Goal: Book appointment/travel/reservation

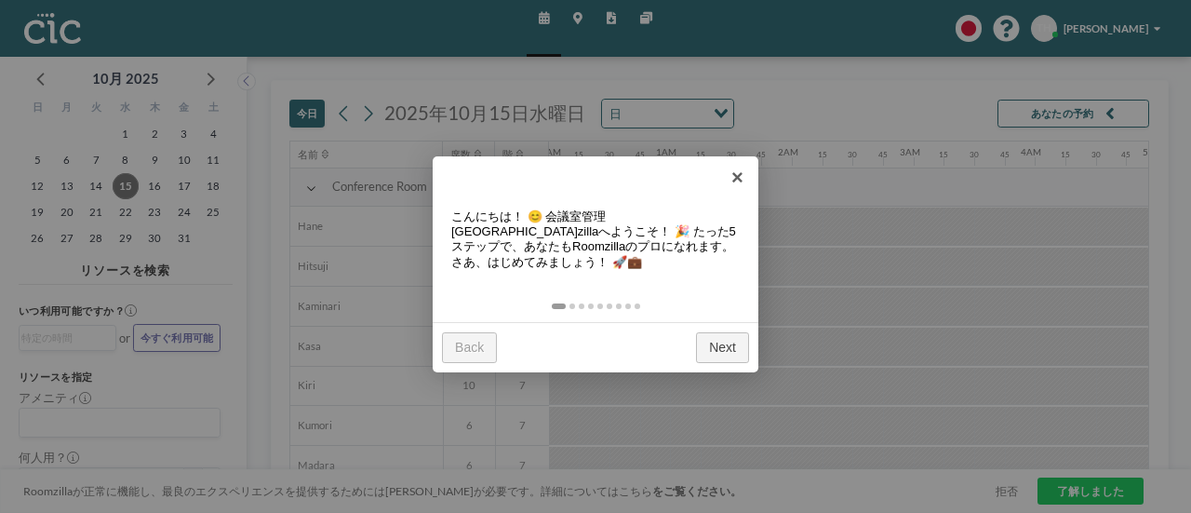
scroll to position [0, 726]
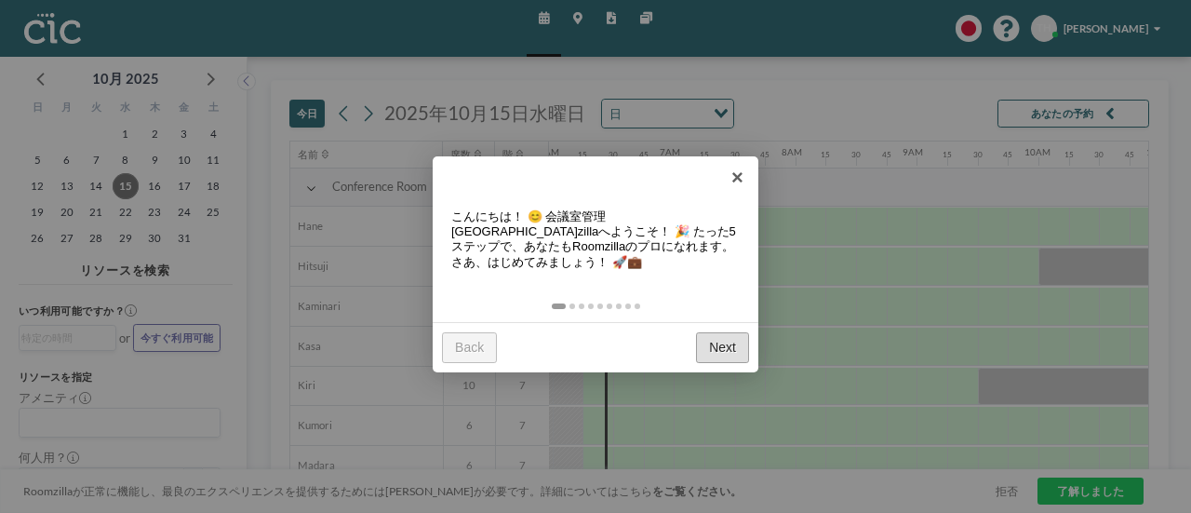
click at [727, 350] on link "Next" at bounding box center [722, 347] width 53 height 31
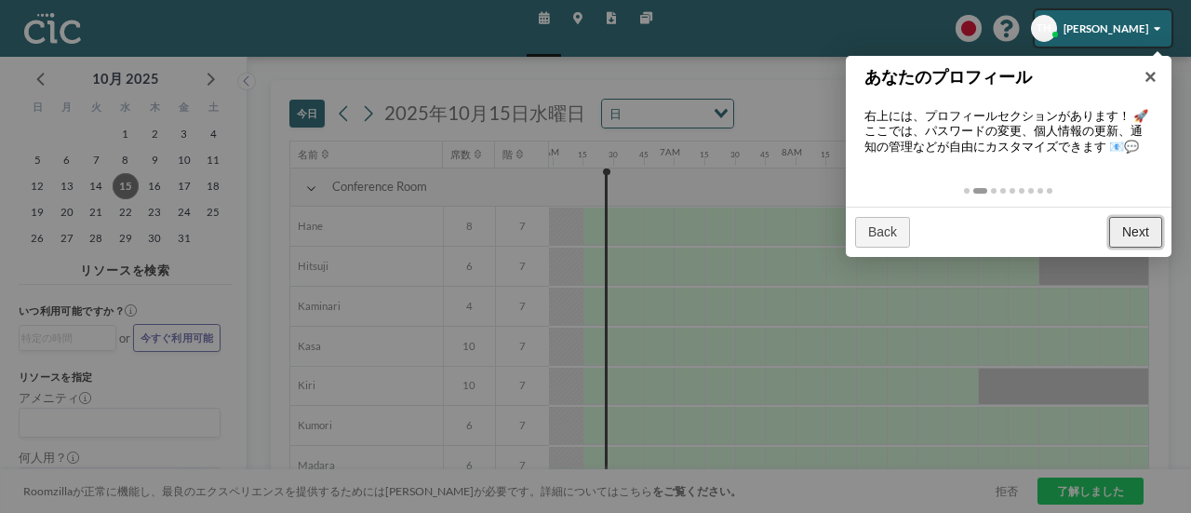
click at [1135, 228] on link "Next" at bounding box center [1135, 232] width 53 height 31
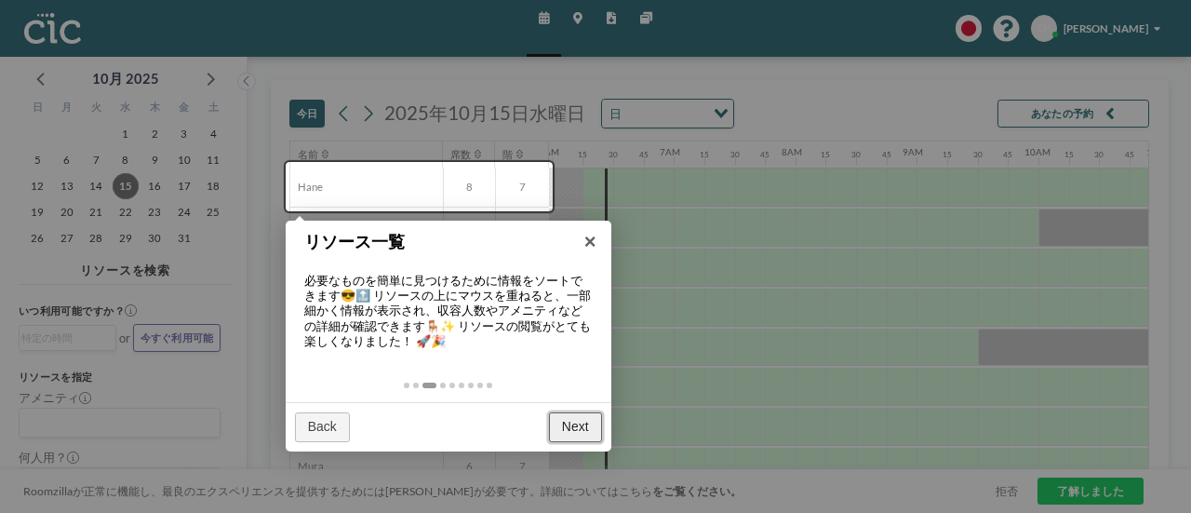
click at [574, 429] on link "Next" at bounding box center [575, 427] width 53 height 31
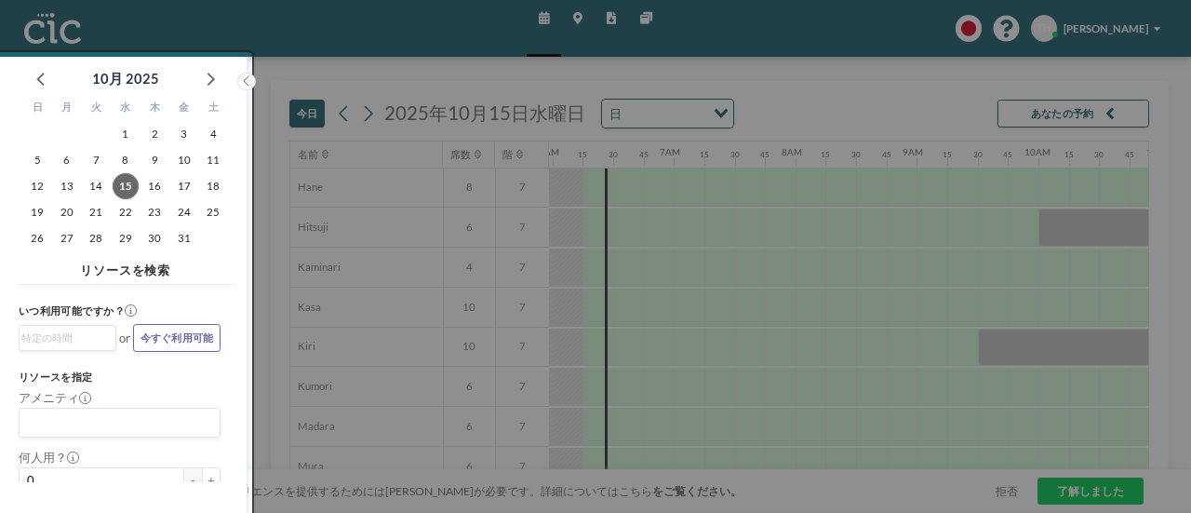
scroll to position [5, 0]
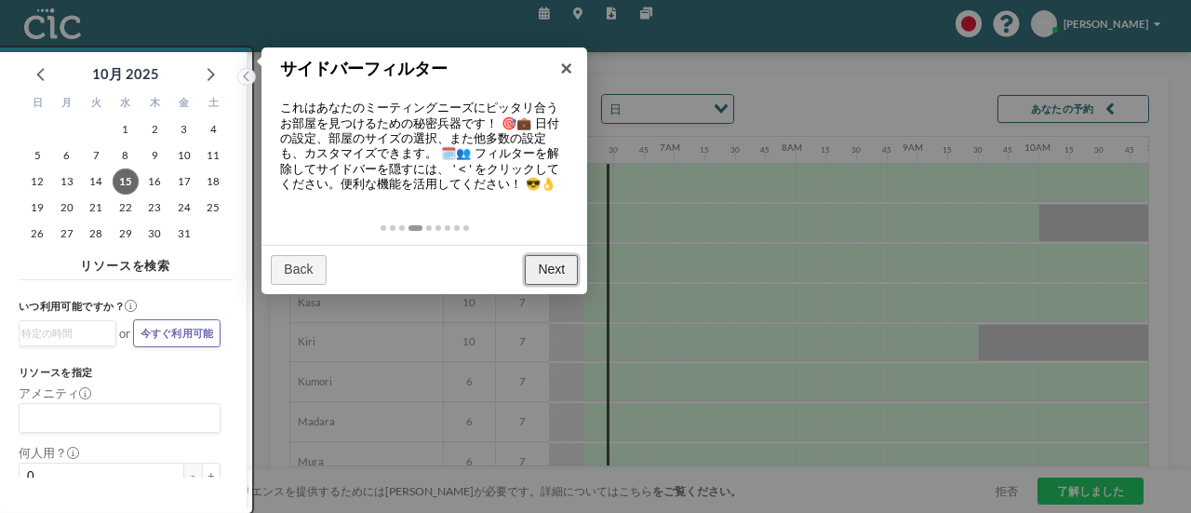
click at [548, 265] on link "Next" at bounding box center [551, 270] width 53 height 31
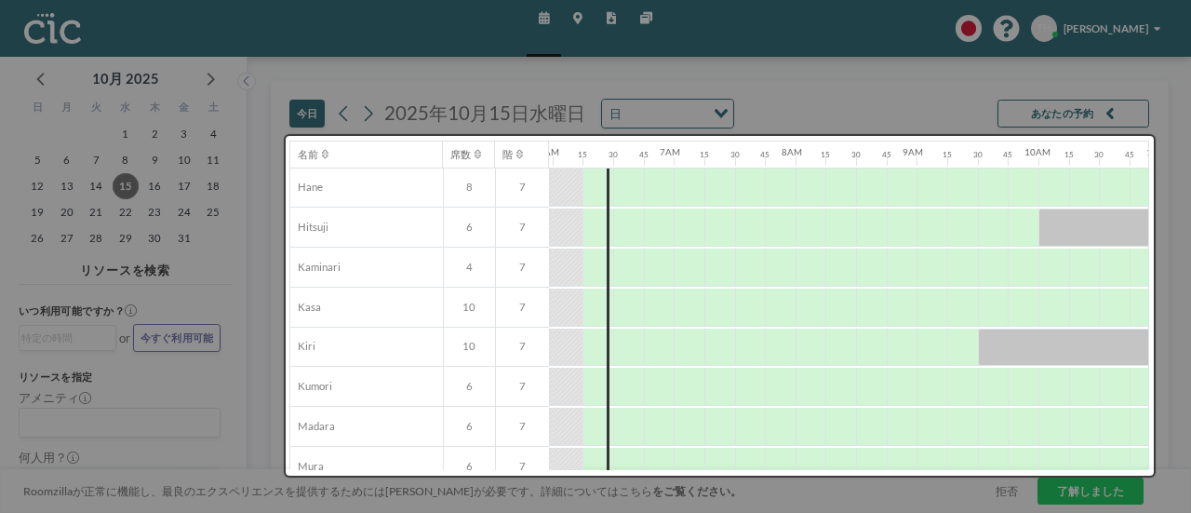
scroll to position [0, 0]
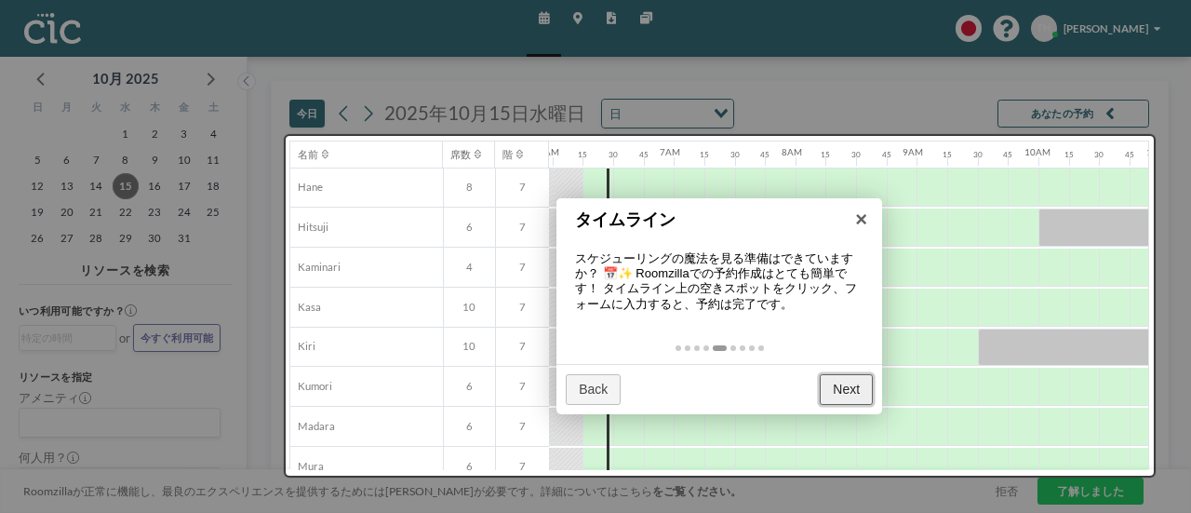
click at [830, 385] on link "Next" at bounding box center [846, 389] width 53 height 31
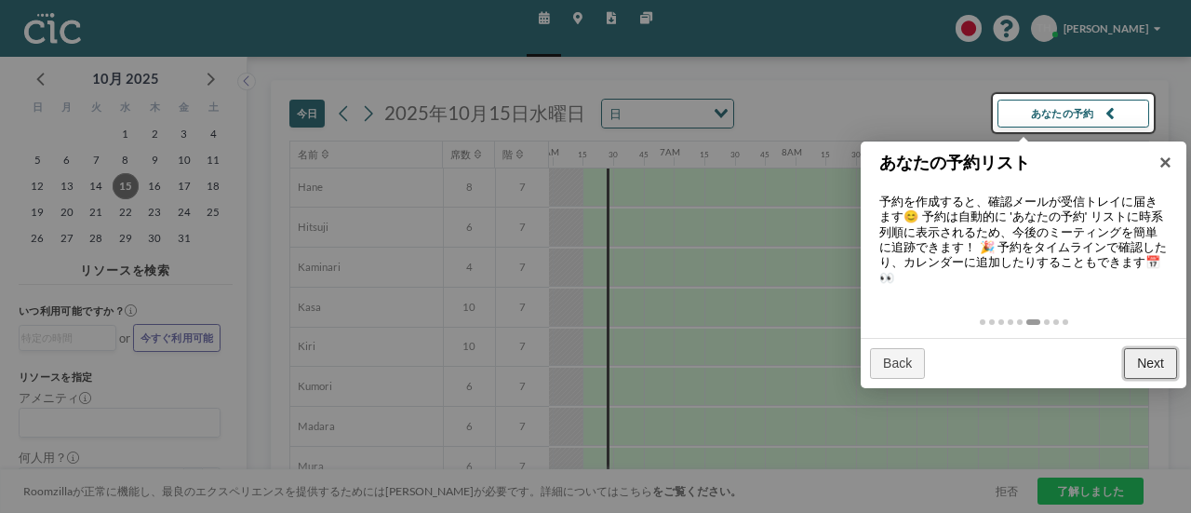
click at [1160, 372] on link "Next" at bounding box center [1150, 363] width 53 height 31
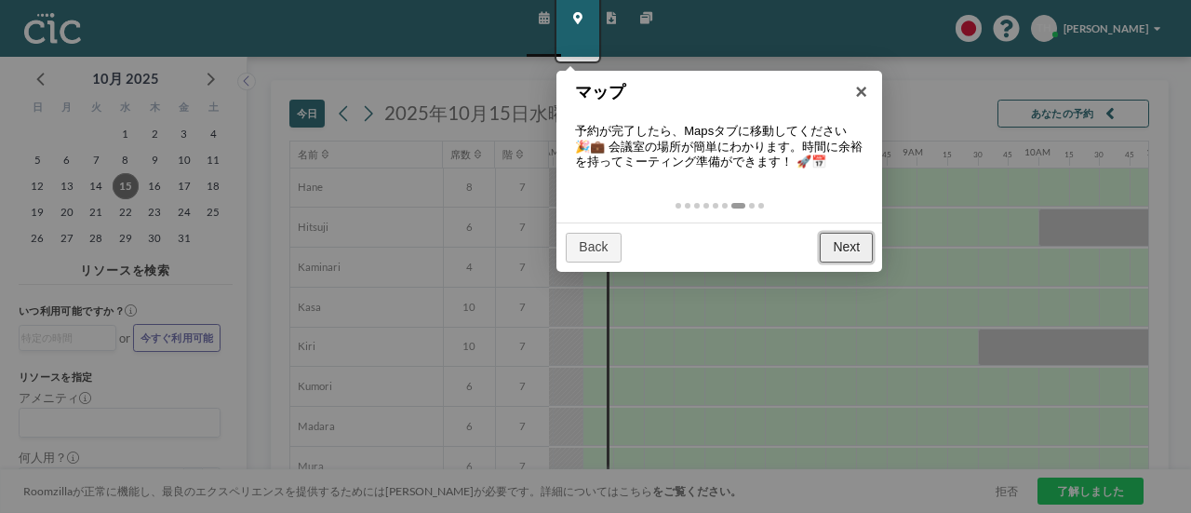
click at [848, 248] on link "Next" at bounding box center [846, 248] width 53 height 31
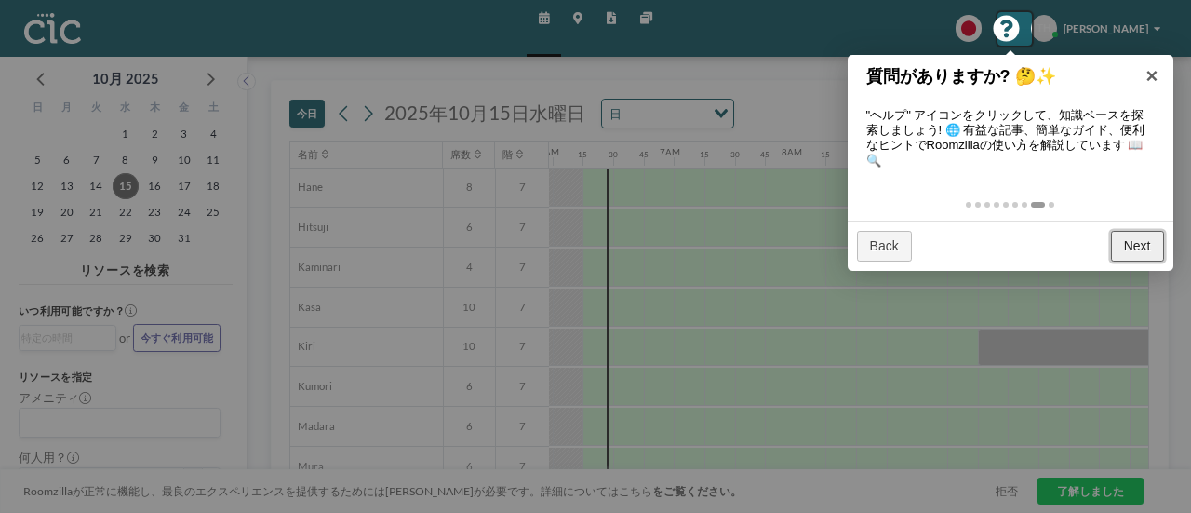
click at [1133, 247] on link "Next" at bounding box center [1137, 246] width 53 height 31
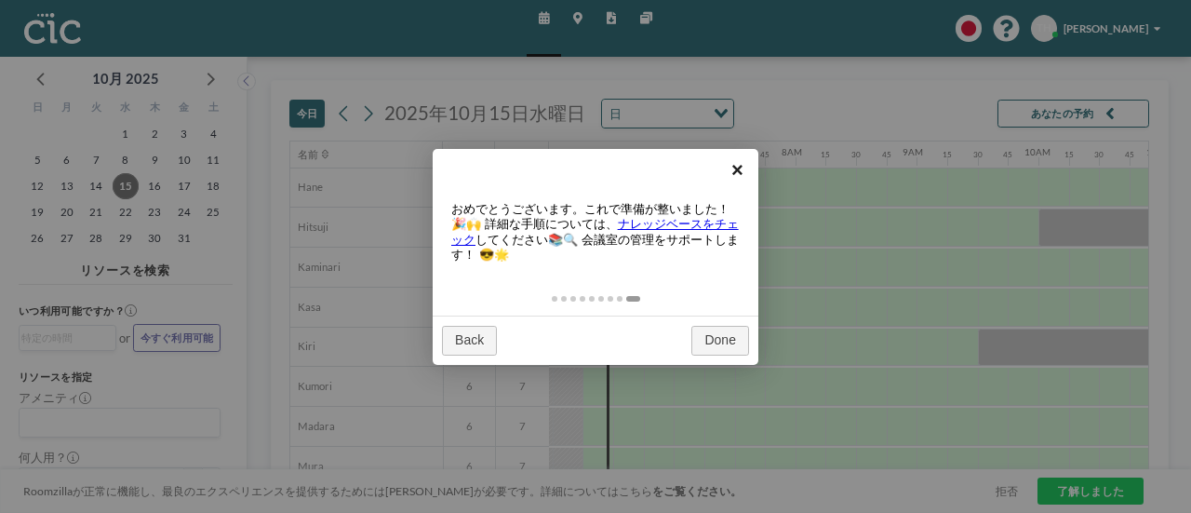
click at [738, 174] on link "×" at bounding box center [737, 170] width 42 height 42
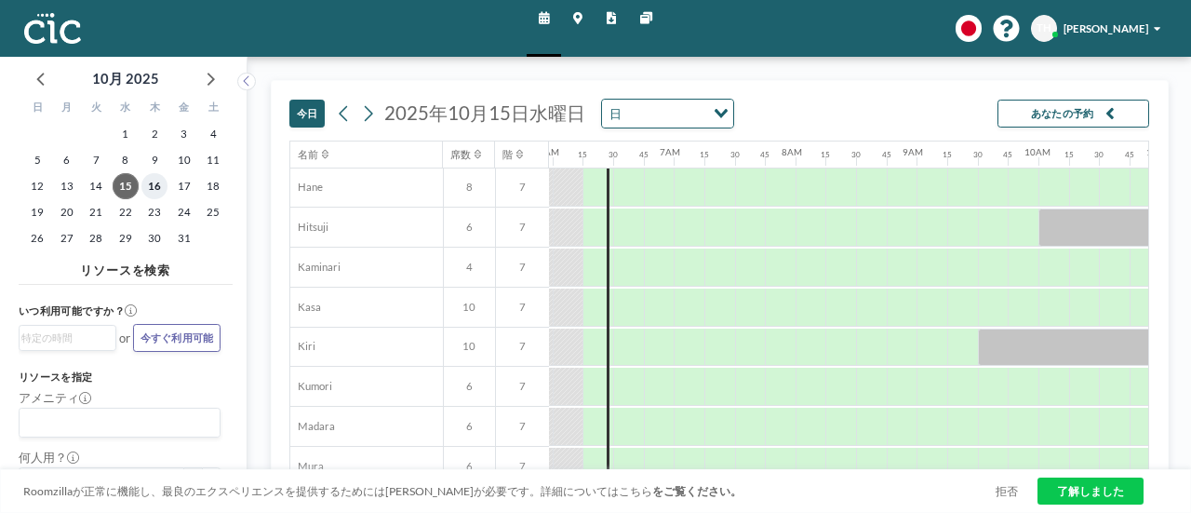
click at [148, 189] on span "16" at bounding box center [154, 186] width 26 height 26
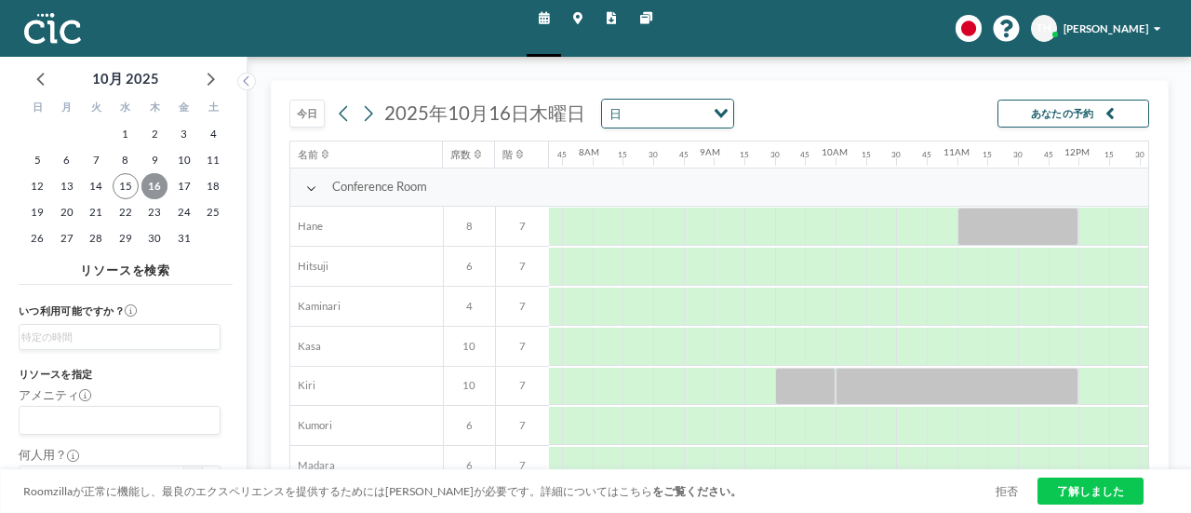
scroll to position [0, 937]
click at [977, 24] on icon at bounding box center [968, 28] width 27 height 27
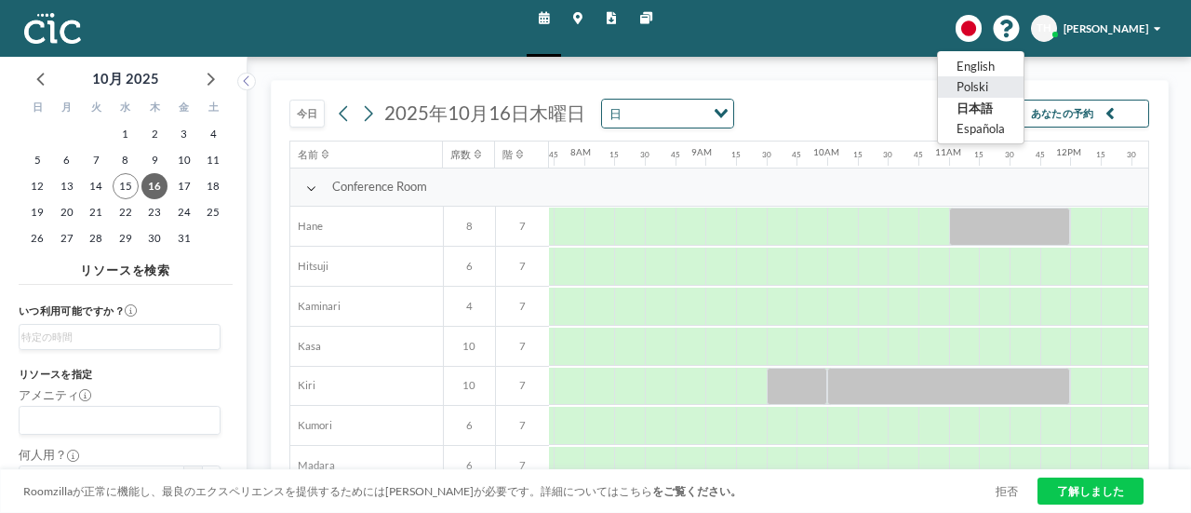
click at [982, 85] on li "Polski" at bounding box center [981, 86] width 86 height 20
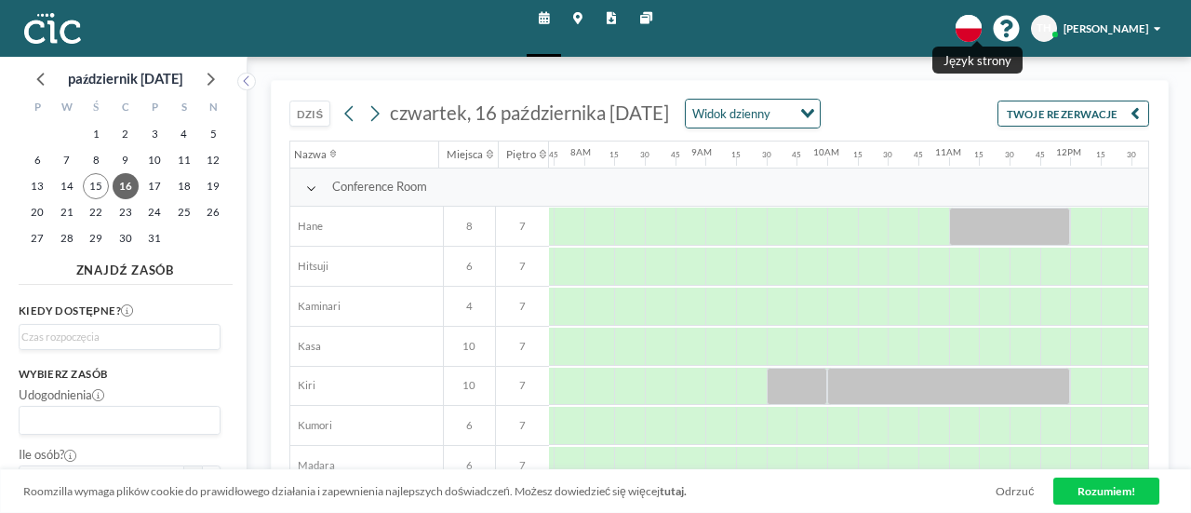
click at [977, 33] on icon at bounding box center [968, 28] width 27 height 27
click at [984, 103] on li "日本語" at bounding box center [981, 108] width 86 height 20
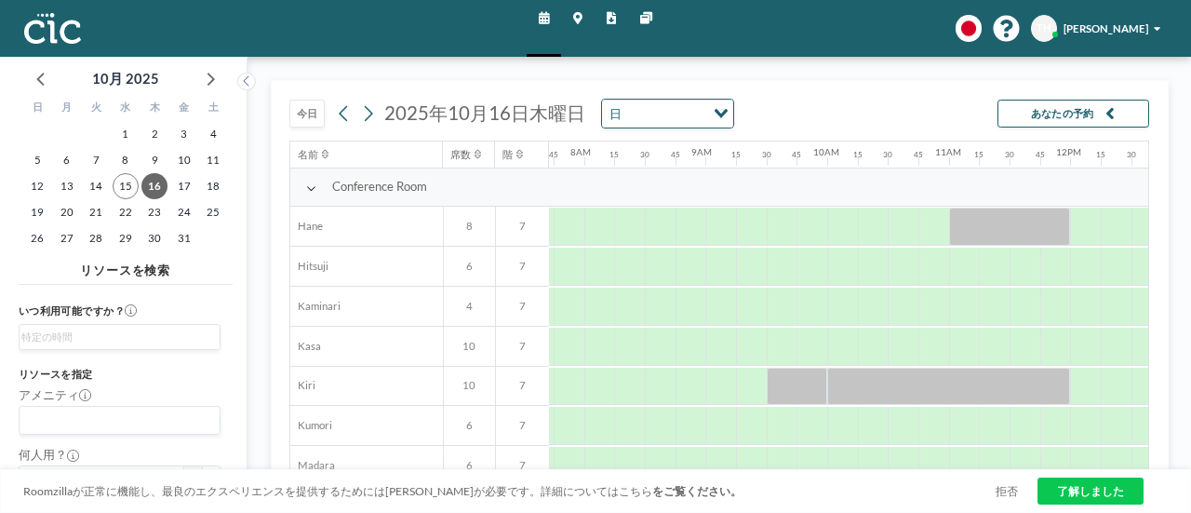
click at [867, 104] on div "今日 2025年10月16日木曜日 日 Loading... あなたの予約" at bounding box center [719, 111] width 860 height 60
click at [1051, 32] on span "TH" at bounding box center [1043, 27] width 15 height 13
click at [1106, 23] on span "[PERSON_NAME]" at bounding box center [1105, 28] width 85 height 12
click at [1109, 25] on span "[PERSON_NAME]" at bounding box center [1105, 28] width 85 height 12
click at [935, 105] on div "今日 2025年10月16日木曜日 日 Loading... あなたの予約" at bounding box center [719, 111] width 860 height 60
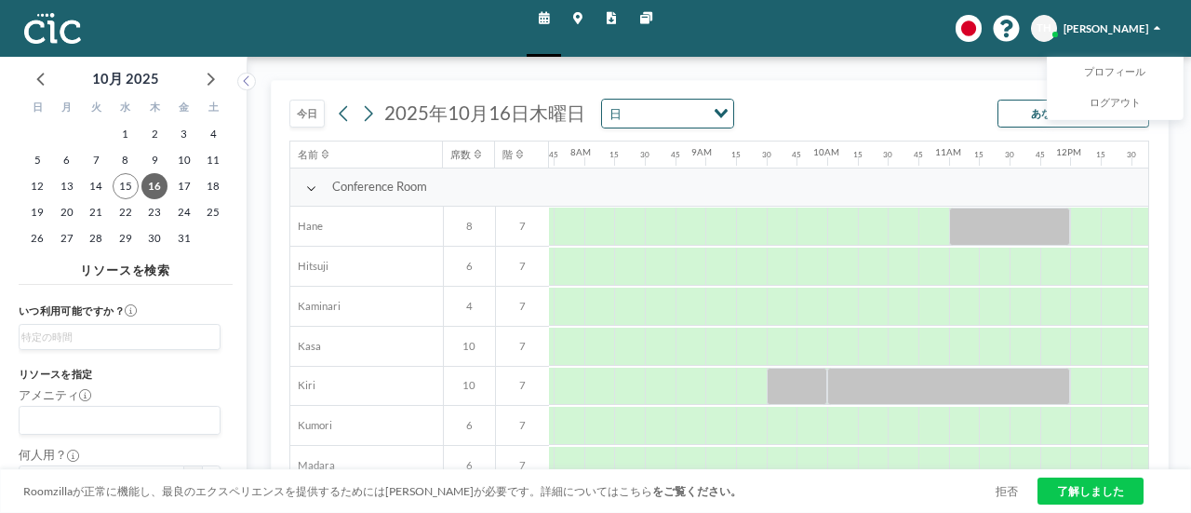
click at [939, 95] on div "今日 2025年10月16日木曜日 日 Loading... あなたの予約" at bounding box center [719, 111] width 860 height 60
click at [956, 112] on div "今日 2025年10月16日木曜日 日 Loading... あなたの予約" at bounding box center [719, 111] width 860 height 60
click at [1085, 25] on span "[PERSON_NAME]" at bounding box center [1105, 28] width 85 height 12
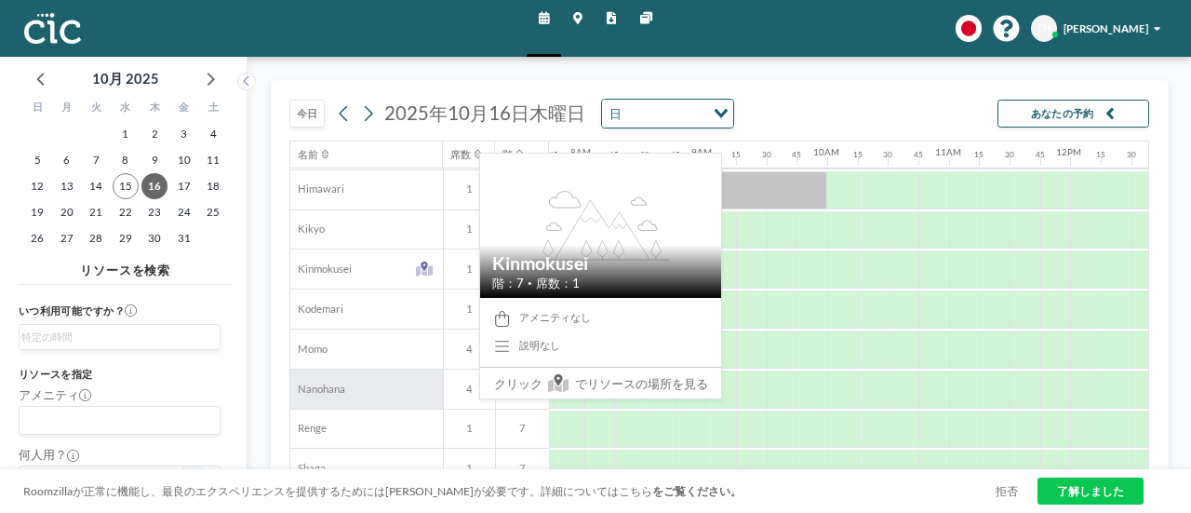
scroll to position [651, 937]
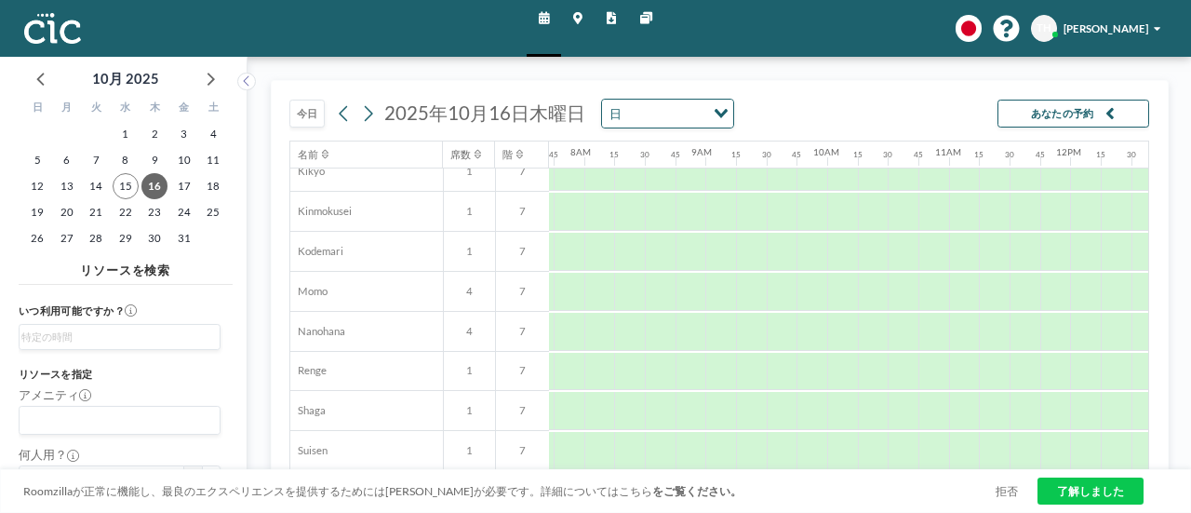
click at [806, 114] on div "今日 2025年10月16日木曜日 日 Loading... あなたの予約" at bounding box center [719, 111] width 860 height 60
click at [841, 113] on div "今日 2025年10月16日木曜日 日 Loading... あなたの予約" at bounding box center [719, 111] width 860 height 60
click at [851, 119] on div "今日 2025年10月16日木曜日 日 Loading... あなたの予約" at bounding box center [719, 111] width 860 height 60
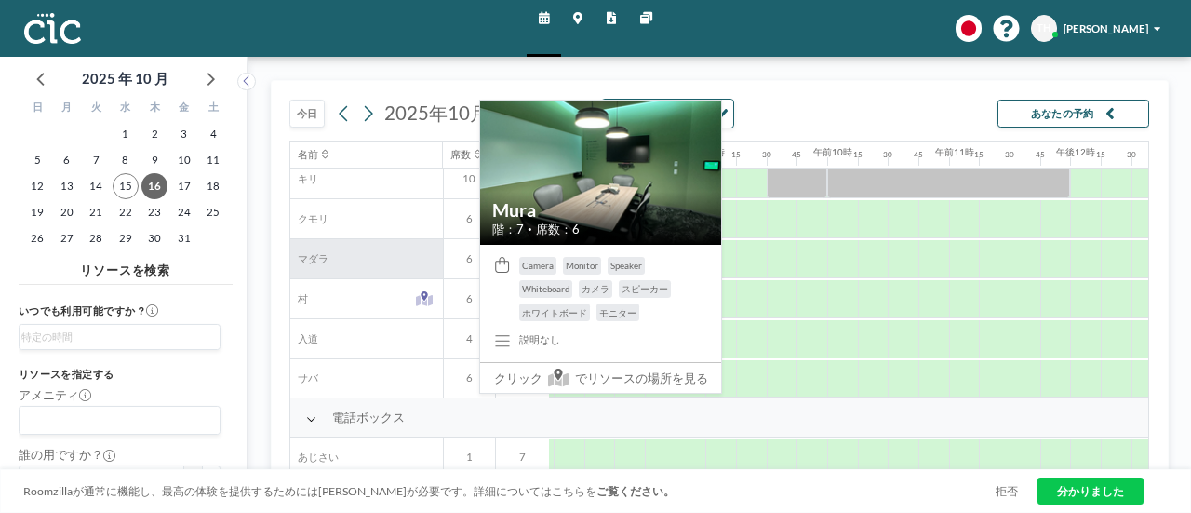
scroll to position [206, 937]
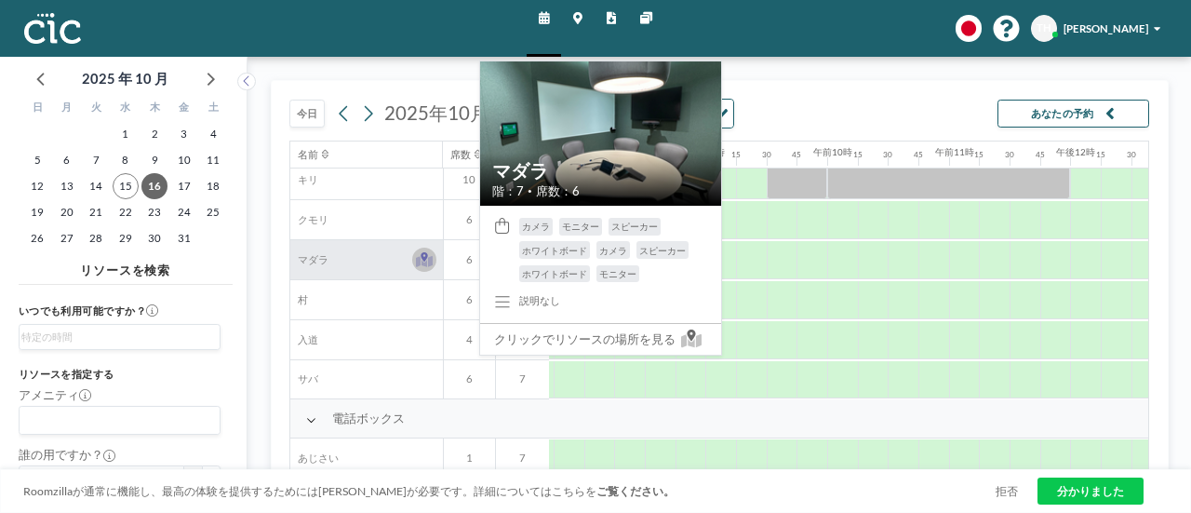
click at [424, 255] on icon at bounding box center [423, 256] width 7 height 9
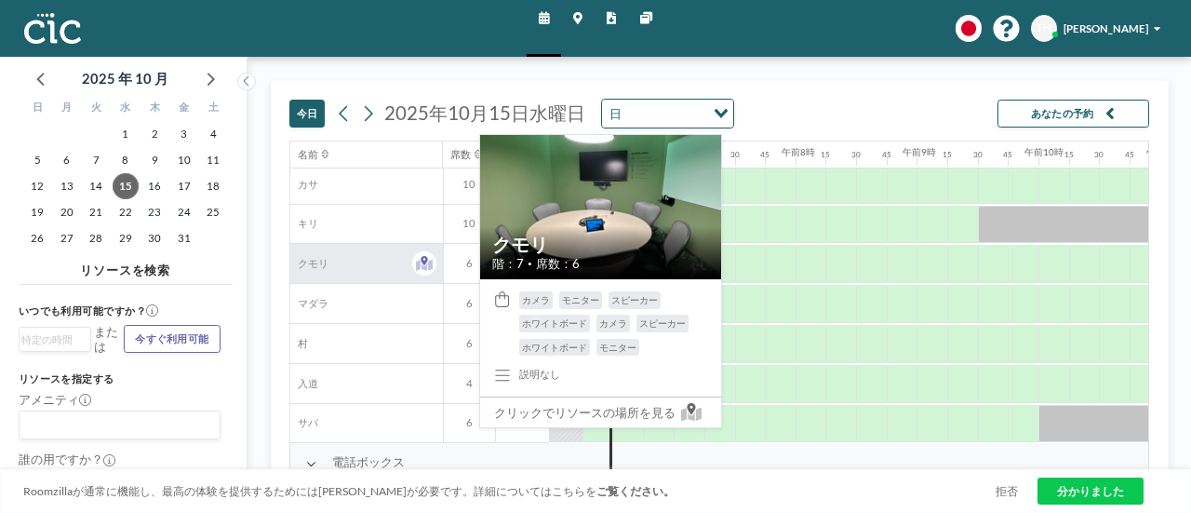
scroll to position [186, 726]
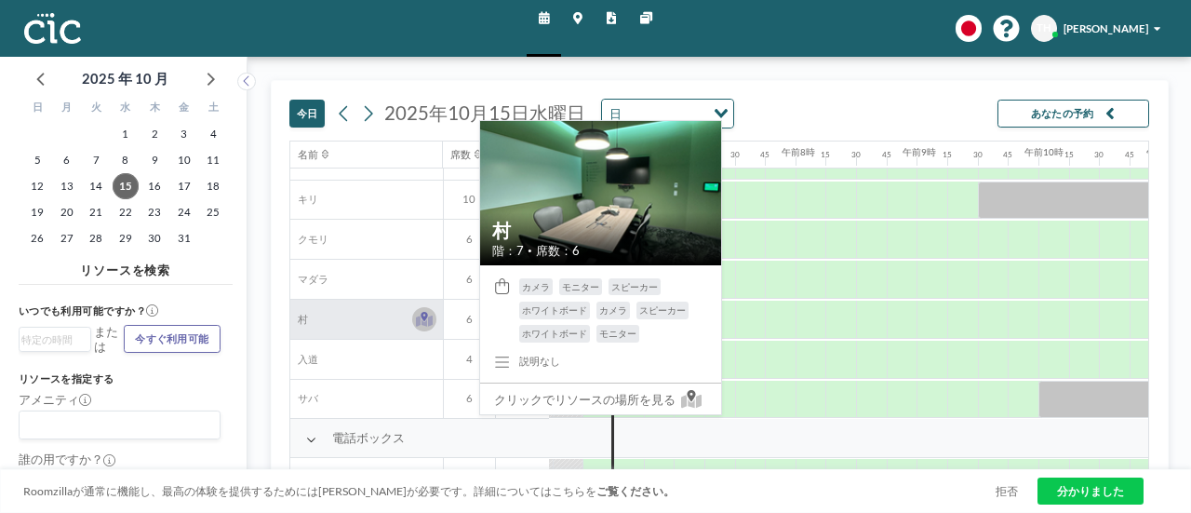
click at [425, 323] on icon at bounding box center [424, 320] width 17 height 11
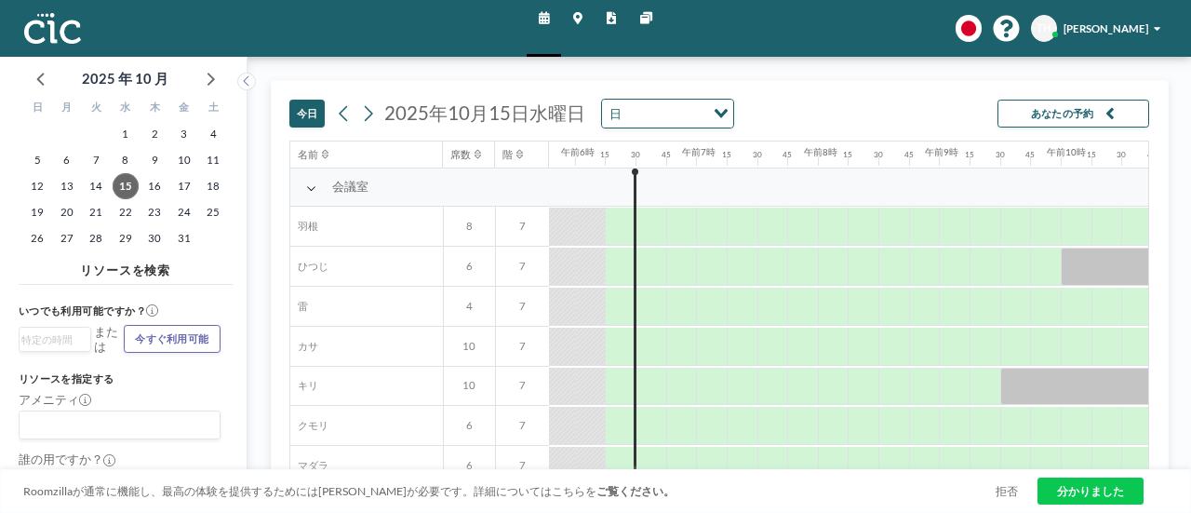
scroll to position [0, 726]
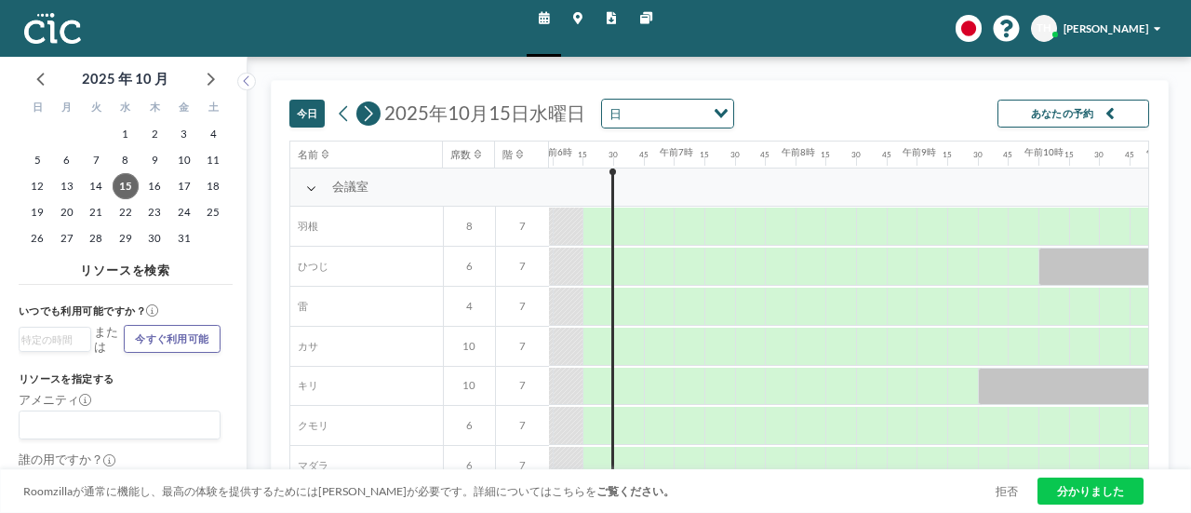
click at [376, 114] on button at bounding box center [368, 113] width 24 height 24
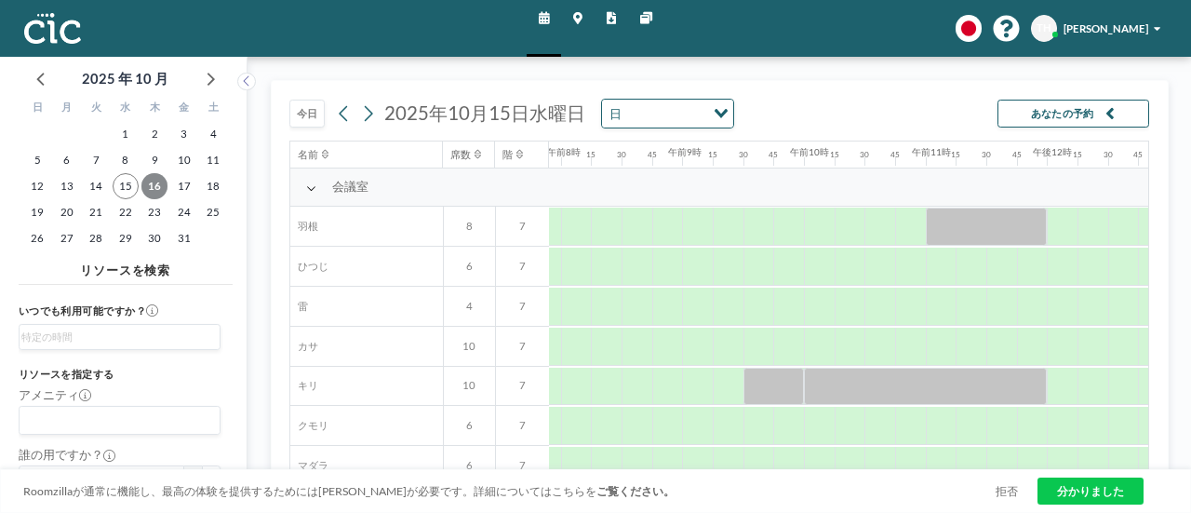
scroll to position [0, 968]
click at [159, 185] on font "16" at bounding box center [154, 186] width 13 height 12
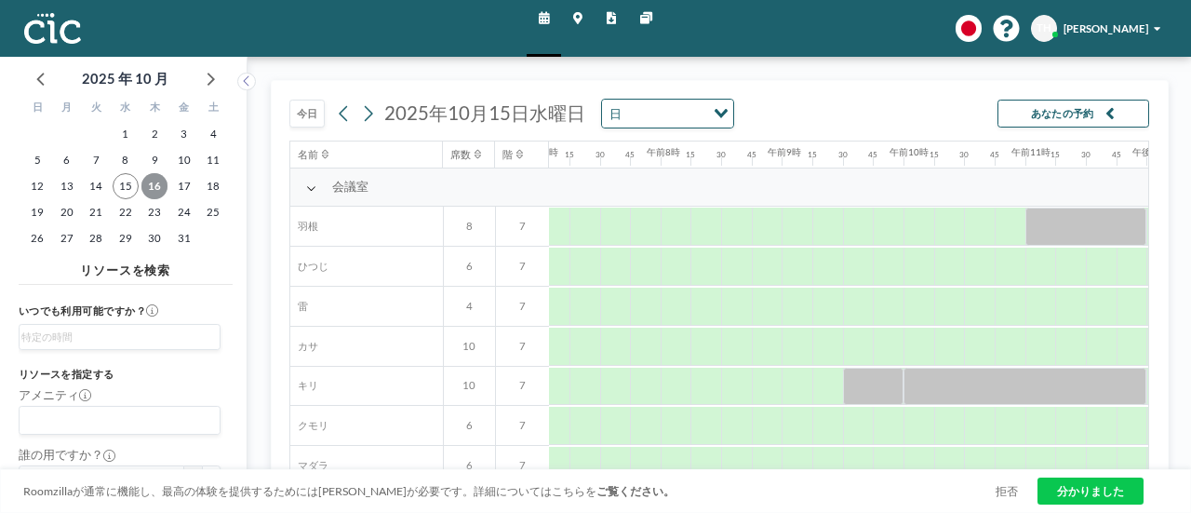
scroll to position [0, 937]
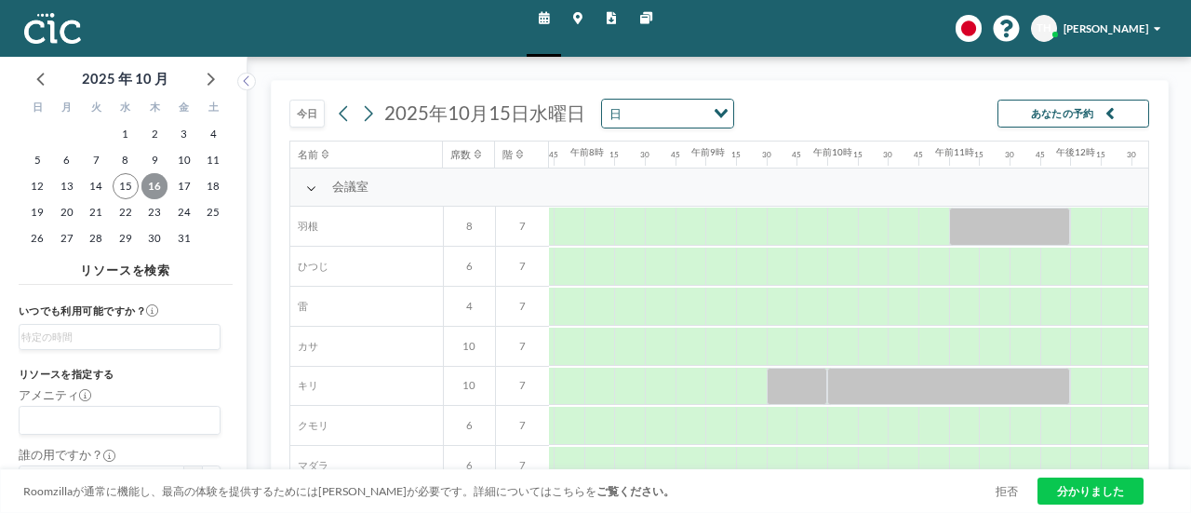
click at [158, 190] on font "16" at bounding box center [154, 186] width 13 height 12
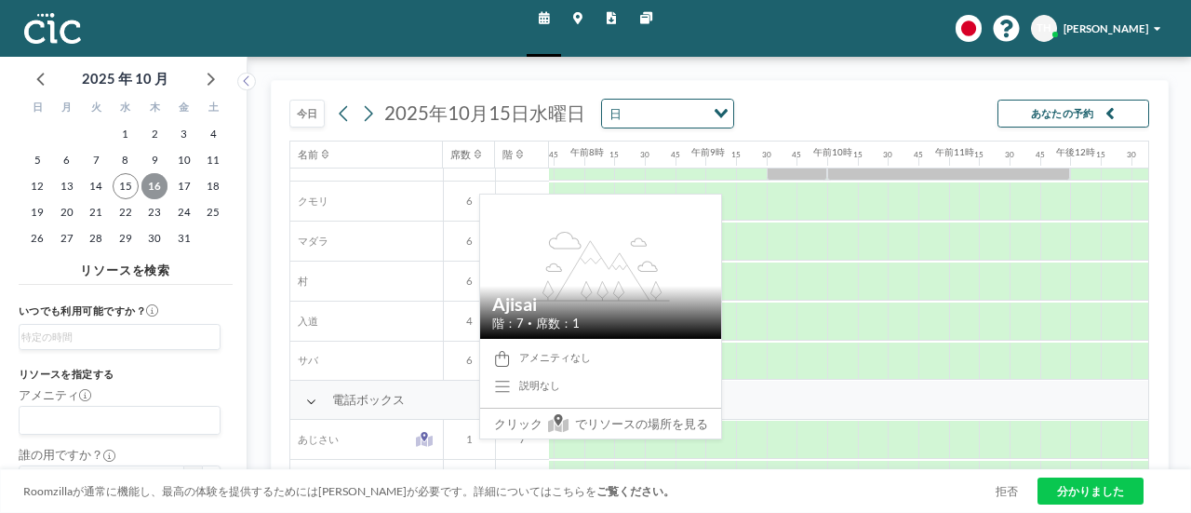
scroll to position [279, 937]
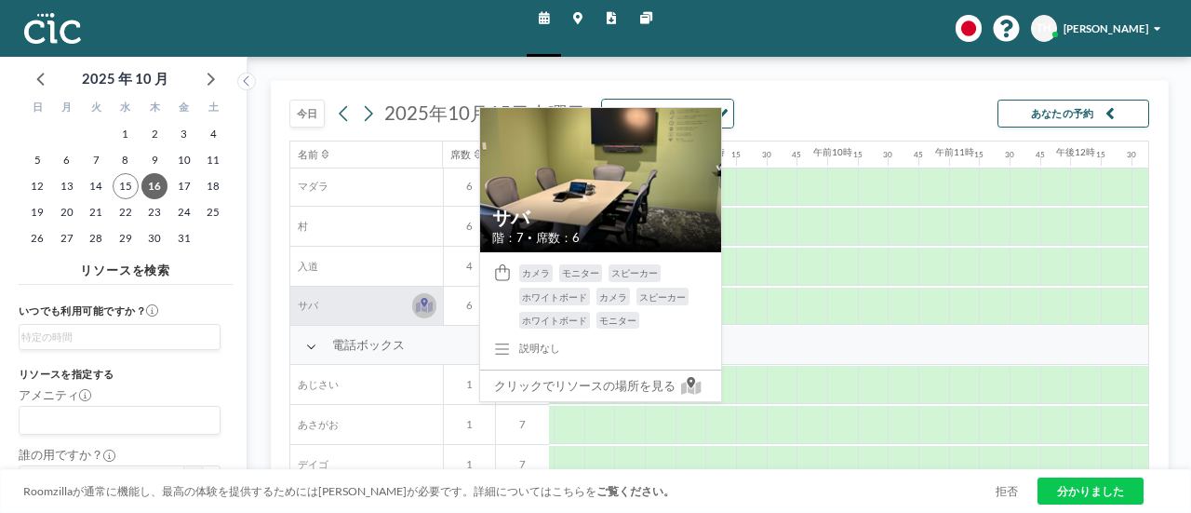
click at [421, 304] on icon at bounding box center [424, 305] width 17 height 15
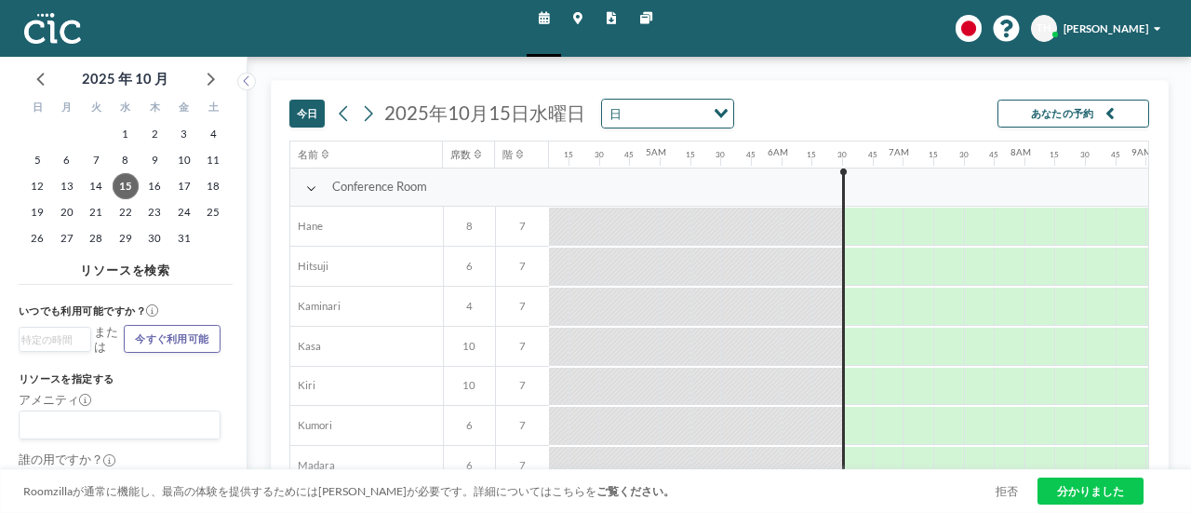
scroll to position [0, 726]
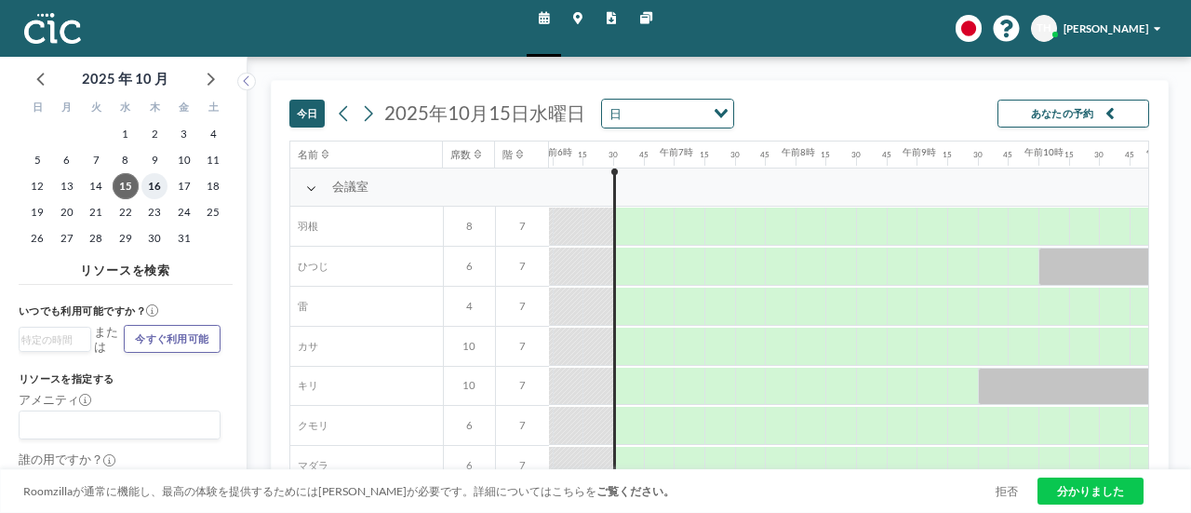
click at [158, 180] on font "16" at bounding box center [154, 186] width 13 height 12
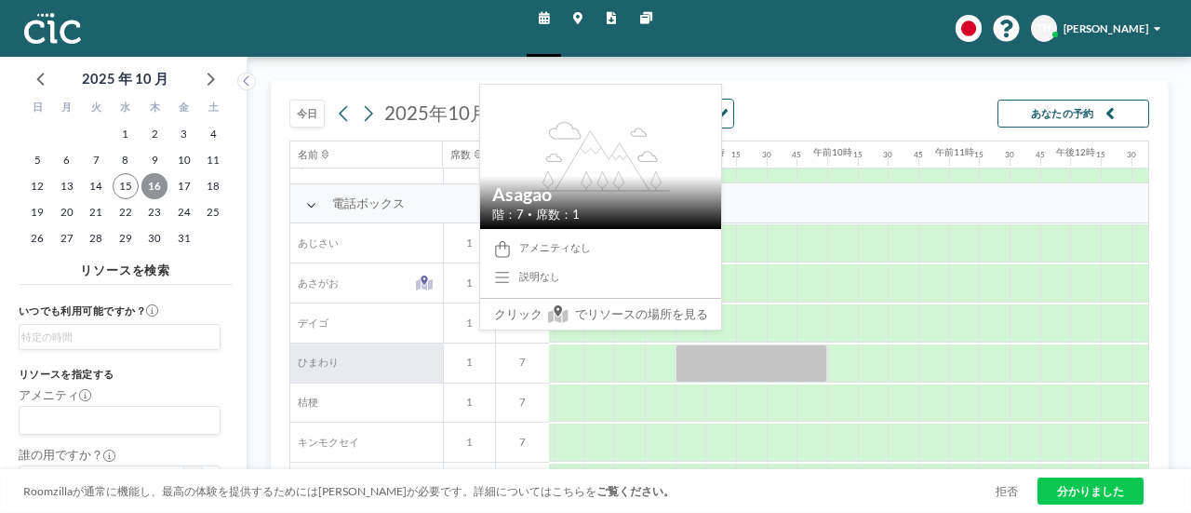
scroll to position [299, 937]
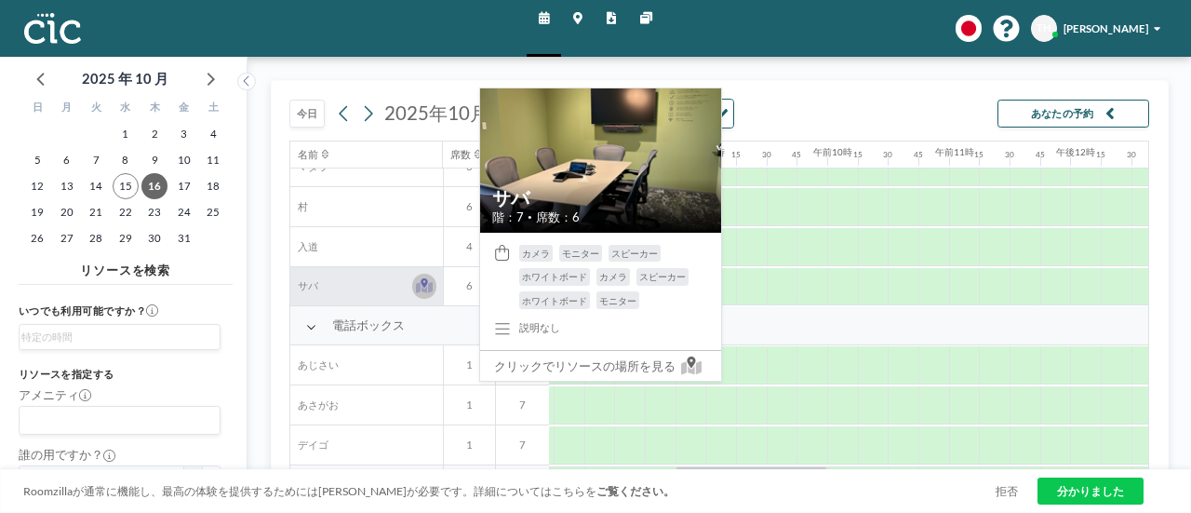
click at [433, 286] on button at bounding box center [424, 286] width 24 height 24
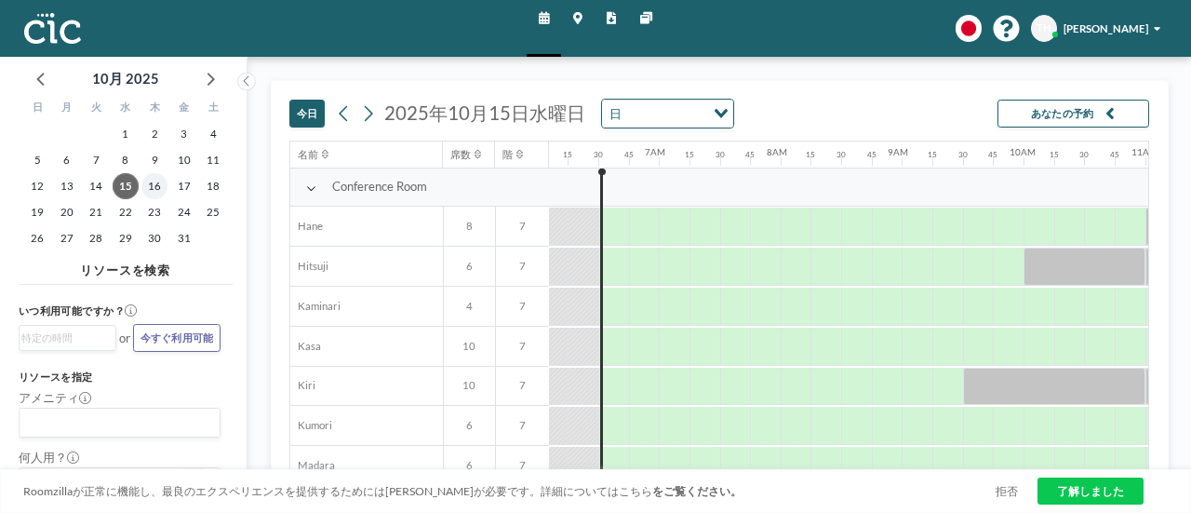
scroll to position [0, 755]
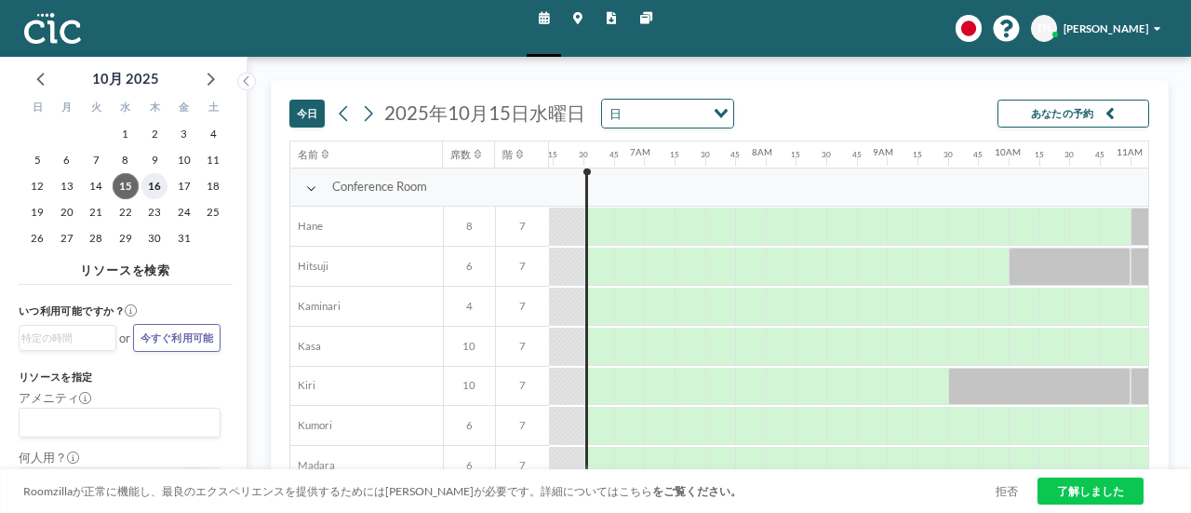
click at [158, 186] on span "16" at bounding box center [154, 186] width 26 height 26
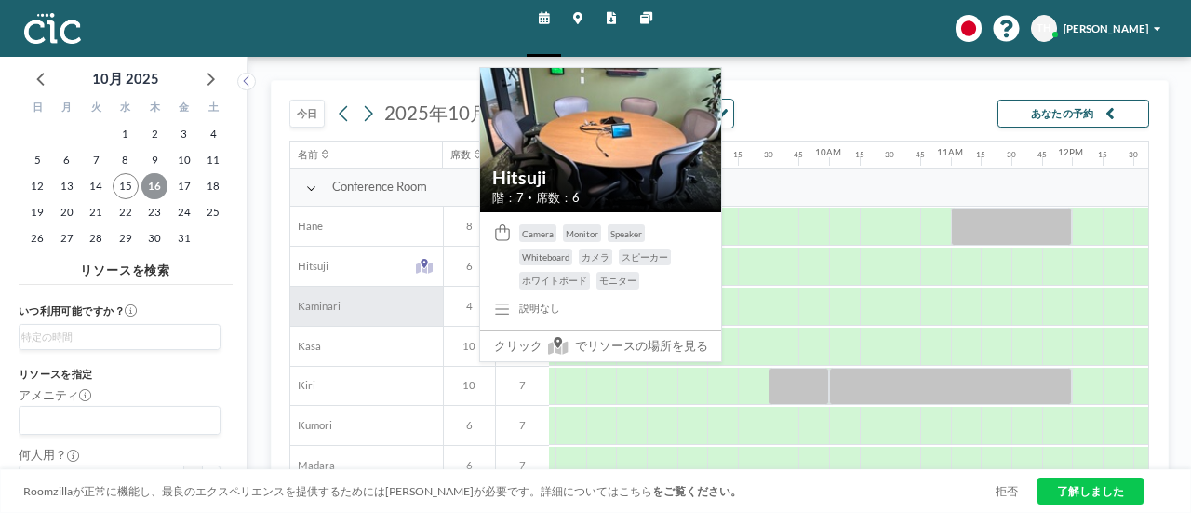
scroll to position [0, 937]
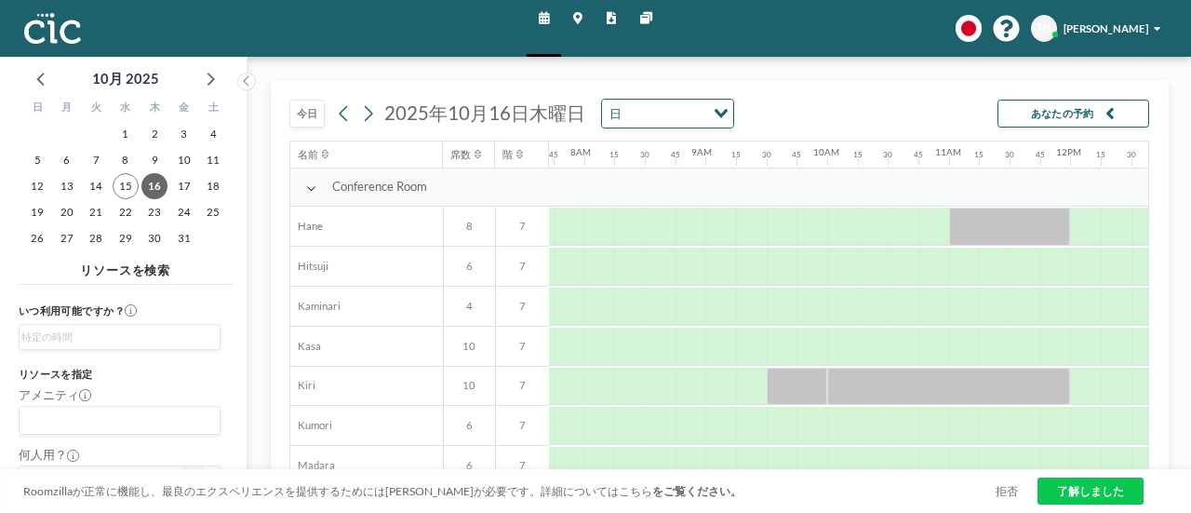
click at [856, 111] on div "今日 2025年10月16日木曜日 日 Loading... あなたの予約" at bounding box center [719, 111] width 860 height 60
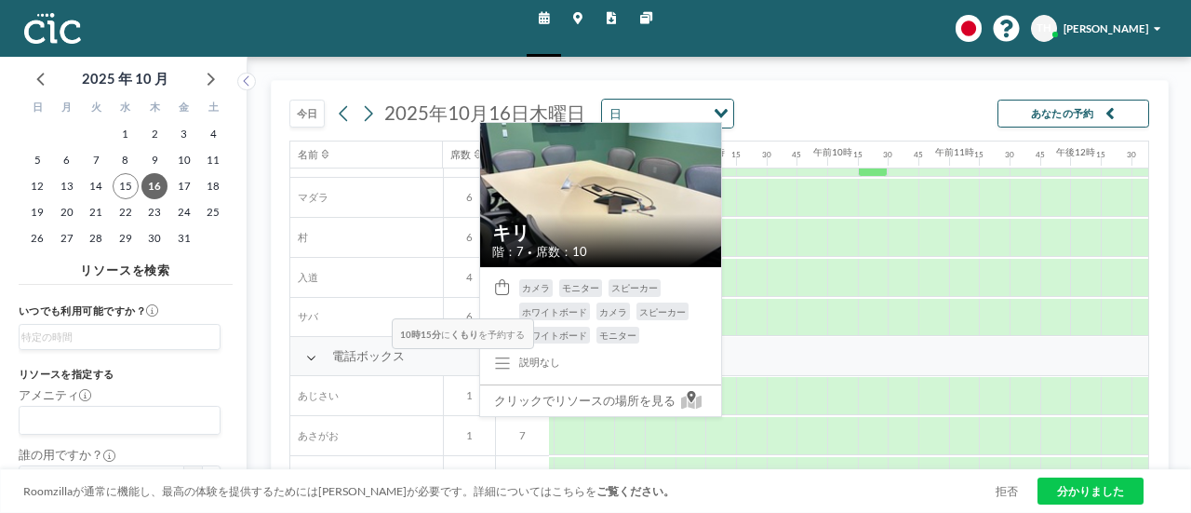
scroll to position [279, 937]
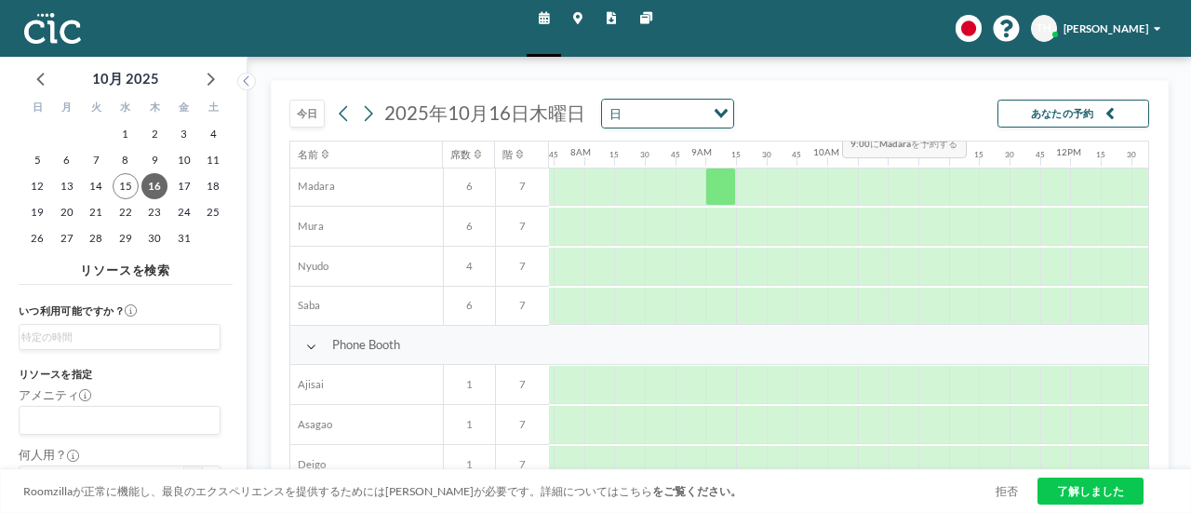
click at [828, 113] on div "今日 2025年10月16日木曜日 日 Loading... あなたの予約" at bounding box center [719, 111] width 860 height 60
click at [852, 110] on div "今日 2025年10月16日木曜日 日 Loading... あなたの予約" at bounding box center [719, 111] width 860 height 60
click at [852, 105] on div "今日 2025年10月16日木曜日 日 Loading... あなたの予約" at bounding box center [719, 111] width 860 height 60
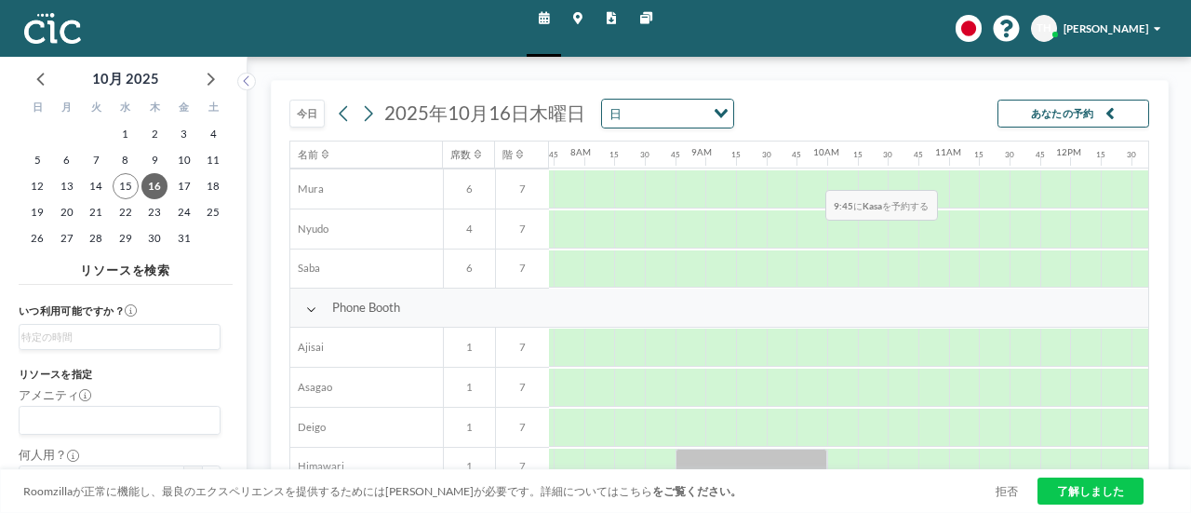
scroll to position [186, 937]
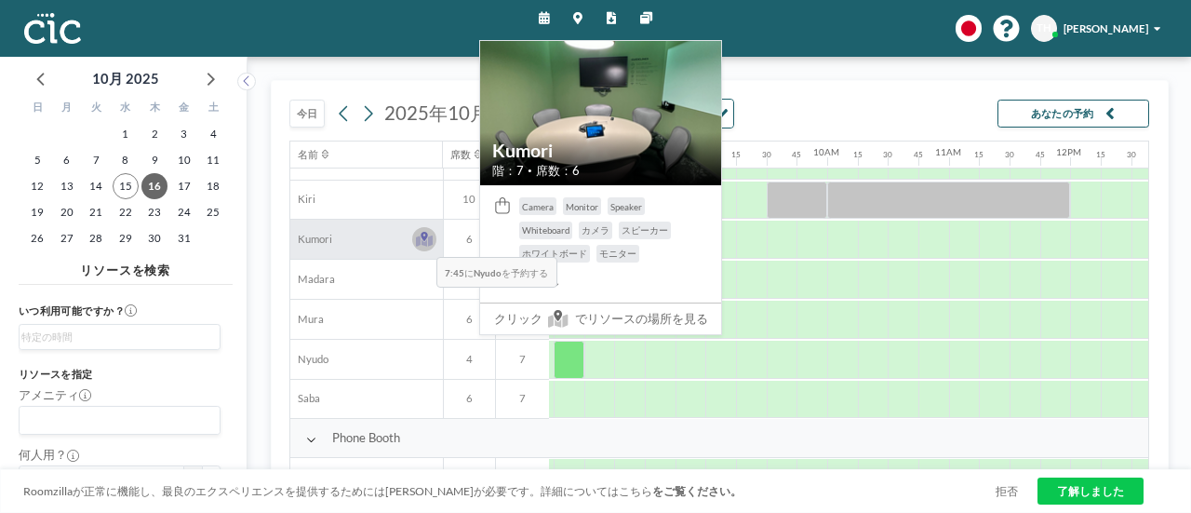
click at [422, 242] on icon at bounding box center [424, 240] width 17 height 11
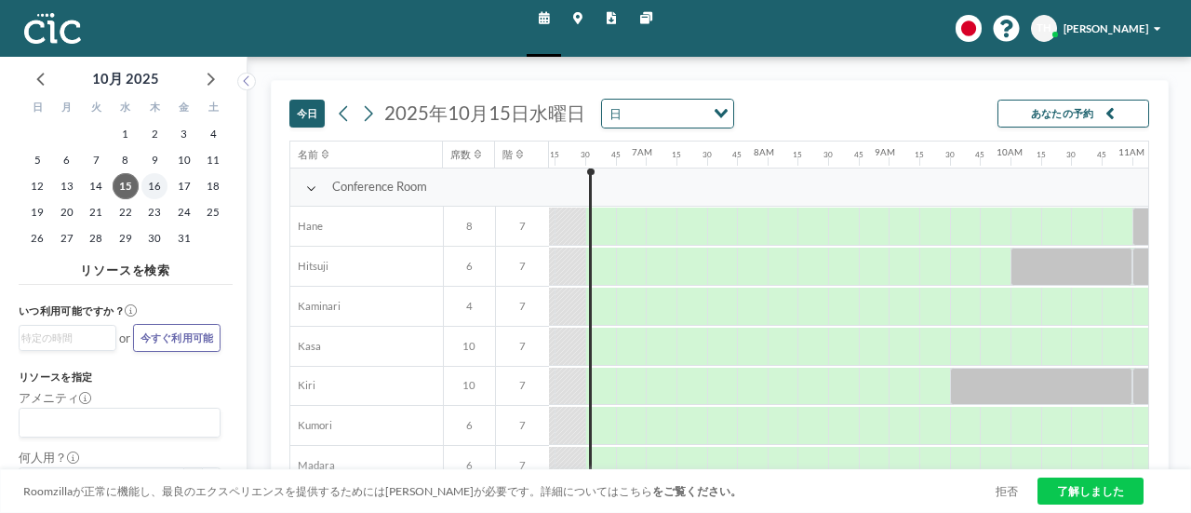
scroll to position [0, 755]
click at [152, 189] on span "16" at bounding box center [154, 186] width 26 height 26
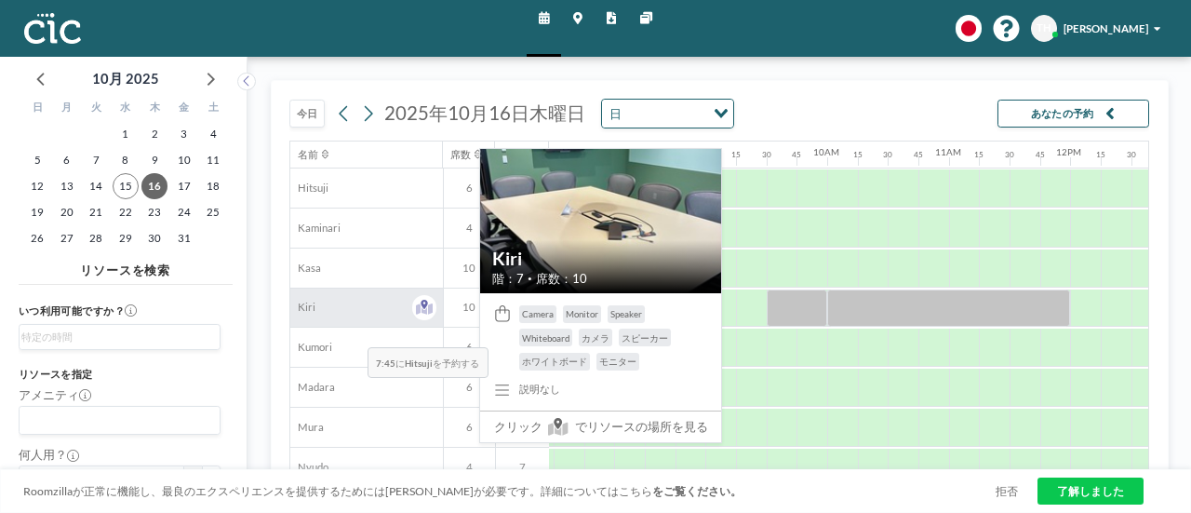
scroll to position [93, 937]
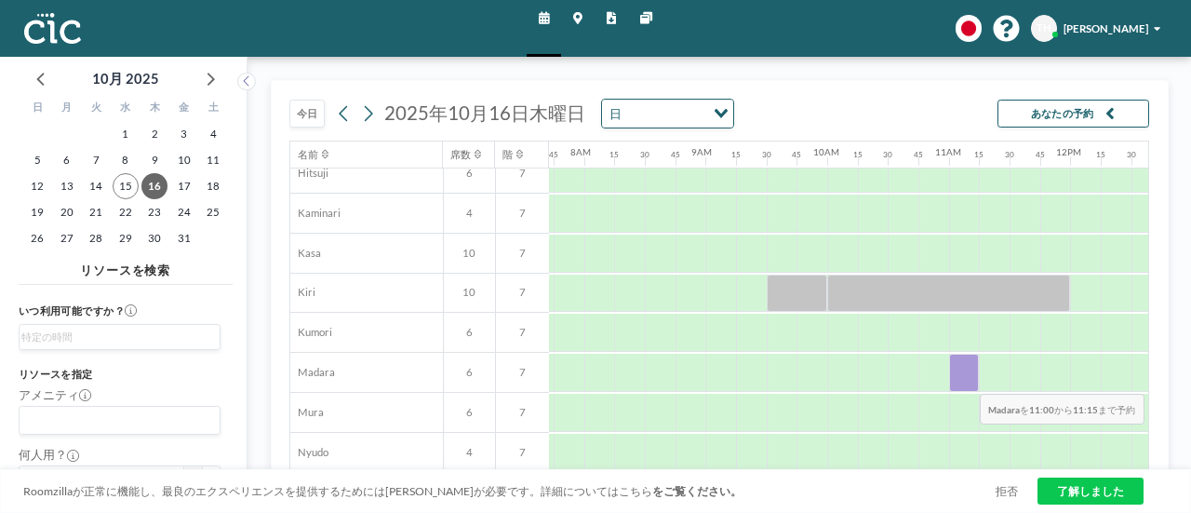
drag, startPoint x: 967, startPoint y: 368, endPoint x: 966, endPoint y: 379, distance: 10.3
click at [966, 379] on div at bounding box center [964, 373] width 31 height 38
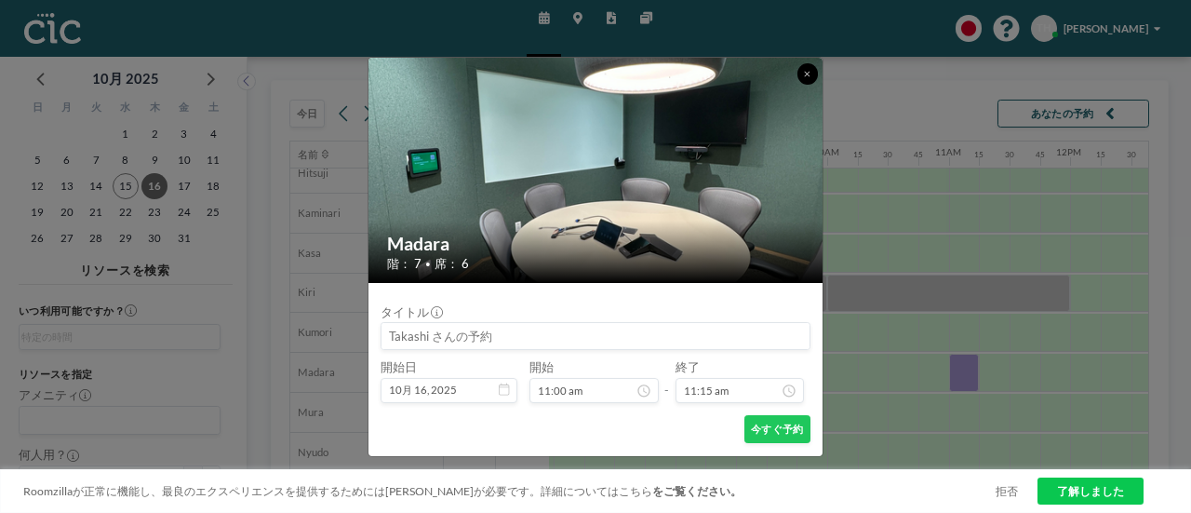
drag, startPoint x: 800, startPoint y: 69, endPoint x: 803, endPoint y: 103, distance: 34.5
click at [800, 70] on button at bounding box center [807, 73] width 21 height 21
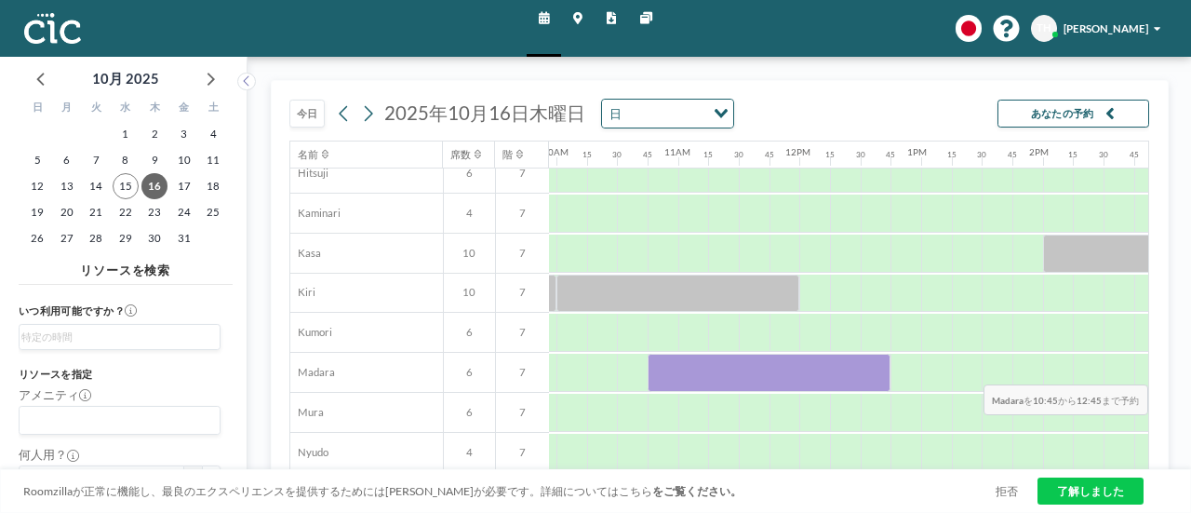
scroll to position [93, 1217]
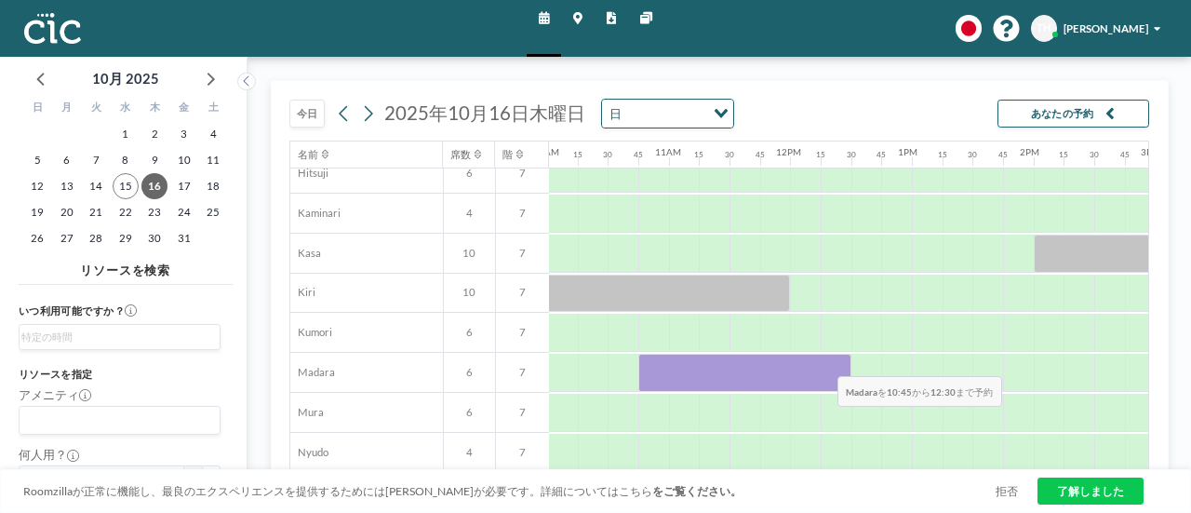
drag, startPoint x: 938, startPoint y: 373, endPoint x: 823, endPoint y: 361, distance: 115.1
click at [823, 361] on div at bounding box center [744, 373] width 213 height 38
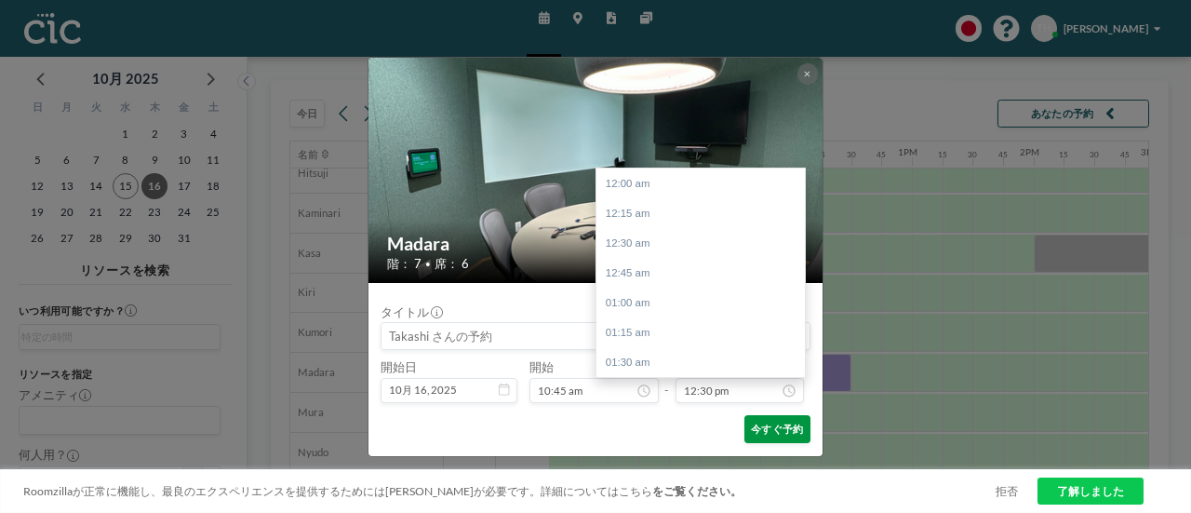
scroll to position [1489, 0]
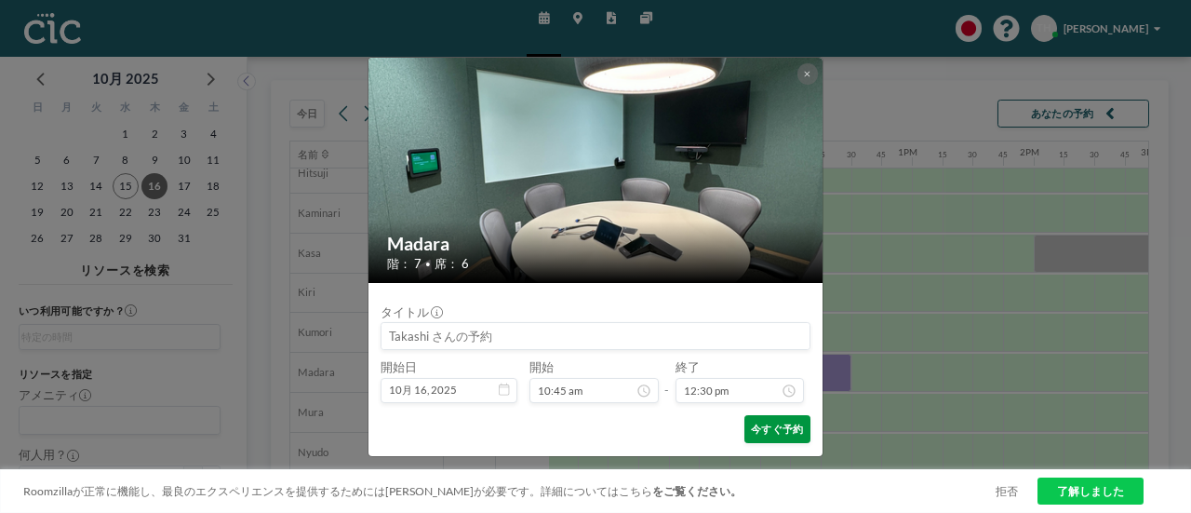
click at [776, 431] on button "今すぐ予約" at bounding box center [777, 429] width 66 height 28
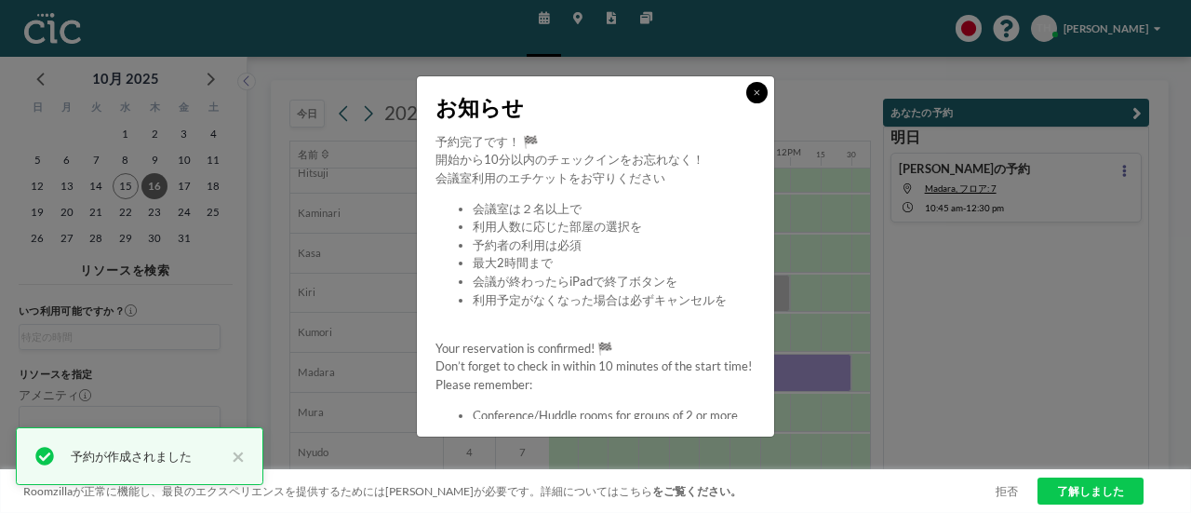
click at [758, 94] on icon at bounding box center [757, 93] width 6 height 6
